Goal: Answer question/provide support

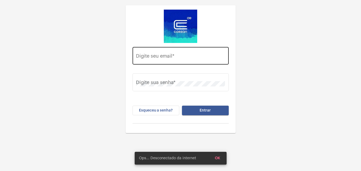
click at [178, 62] on div "Digite seu email *" at bounding box center [180, 55] width 89 height 19
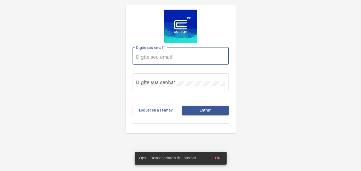
click at [179, 59] on input "Digite seu email *" at bounding box center [180, 57] width 89 height 5
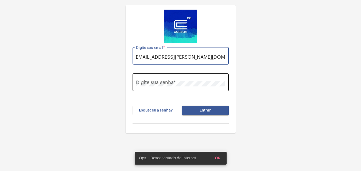
type input "[EMAIL_ADDRESS][PERSON_NAME][DOMAIN_NAME]"
click at [183, 81] on div "Digite sua senha *" at bounding box center [180, 81] width 89 height 19
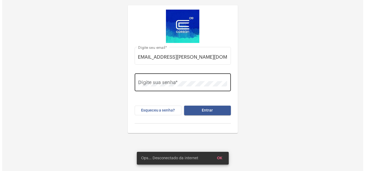
scroll to position [0, 0]
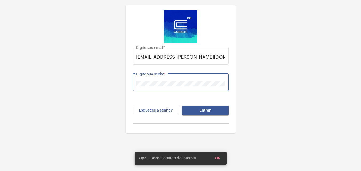
click at [182, 106] on button "Entrar" at bounding box center [205, 111] width 47 height 10
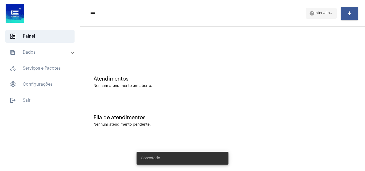
click at [320, 12] on span "Intervalo" at bounding box center [322, 13] width 15 height 4
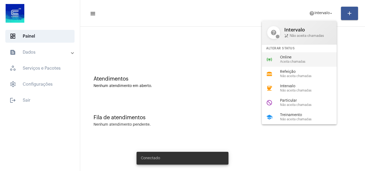
click at [287, 58] on span "Online" at bounding box center [310, 58] width 61 height 4
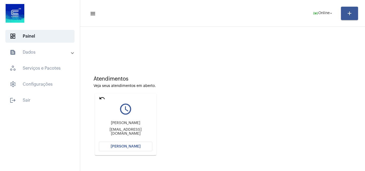
click at [133, 148] on span "[PERSON_NAME]" at bounding box center [126, 147] width 30 height 4
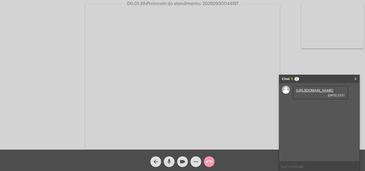
click at [319, 92] on link "[URL][DOMAIN_NAME]" at bounding box center [314, 90] width 37 height 4
click at [196, 167] on span "more_horiz" at bounding box center [196, 162] width 6 height 11
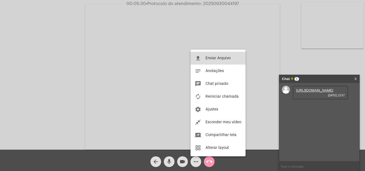
click at [206, 55] on button "file_upload Enviar Arquivo" at bounding box center [218, 58] width 55 height 13
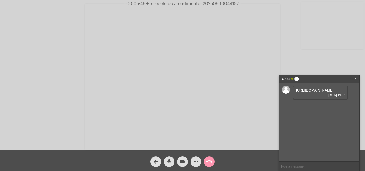
click at [196, 161] on mat-icon "more_horiz" at bounding box center [196, 162] width 6 height 6
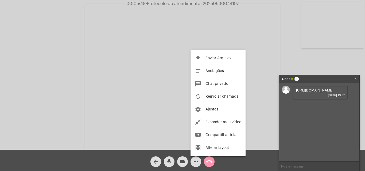
click at [220, 59] on span "Enviar Arquivo" at bounding box center [218, 58] width 25 height 4
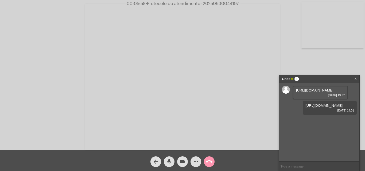
click at [224, 2] on span "• Protocolo do atendimento: 20250930044197" at bounding box center [192, 4] width 93 height 4
copy span "20250930044197"
click at [207, 162] on mat-icon "call_end" at bounding box center [209, 162] width 6 height 6
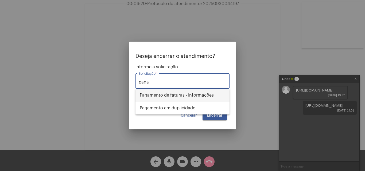
click at [188, 94] on span "Pagamento de faturas - Informações" at bounding box center [183, 95] width 86 height 13
type input "Pagamento de faturas - Informações"
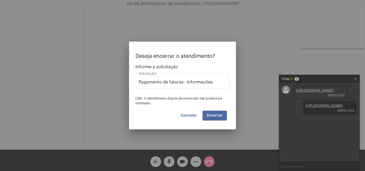
click at [215, 115] on span "Encerrar" at bounding box center [215, 116] width 16 height 4
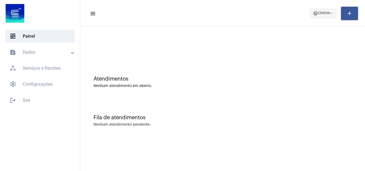
click at [332, 8] on button "help Online arrow_drop_down" at bounding box center [323, 13] width 27 height 11
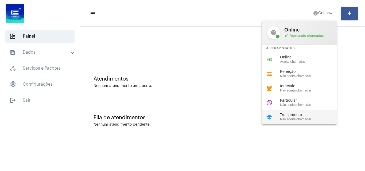
click at [297, 115] on span "Treinamento" at bounding box center [310, 115] width 61 height 4
